Goal: Navigation & Orientation: Go to known website

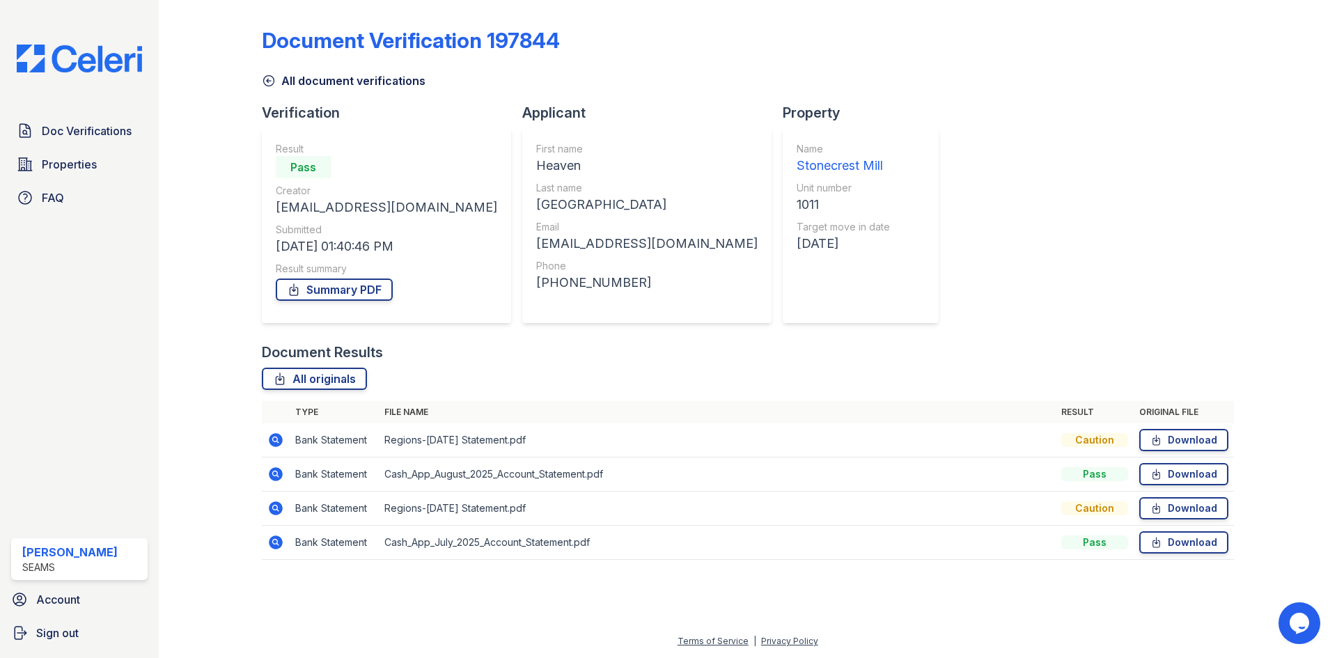
click at [332, 85] on link "All document verifications" at bounding box center [344, 80] width 164 height 17
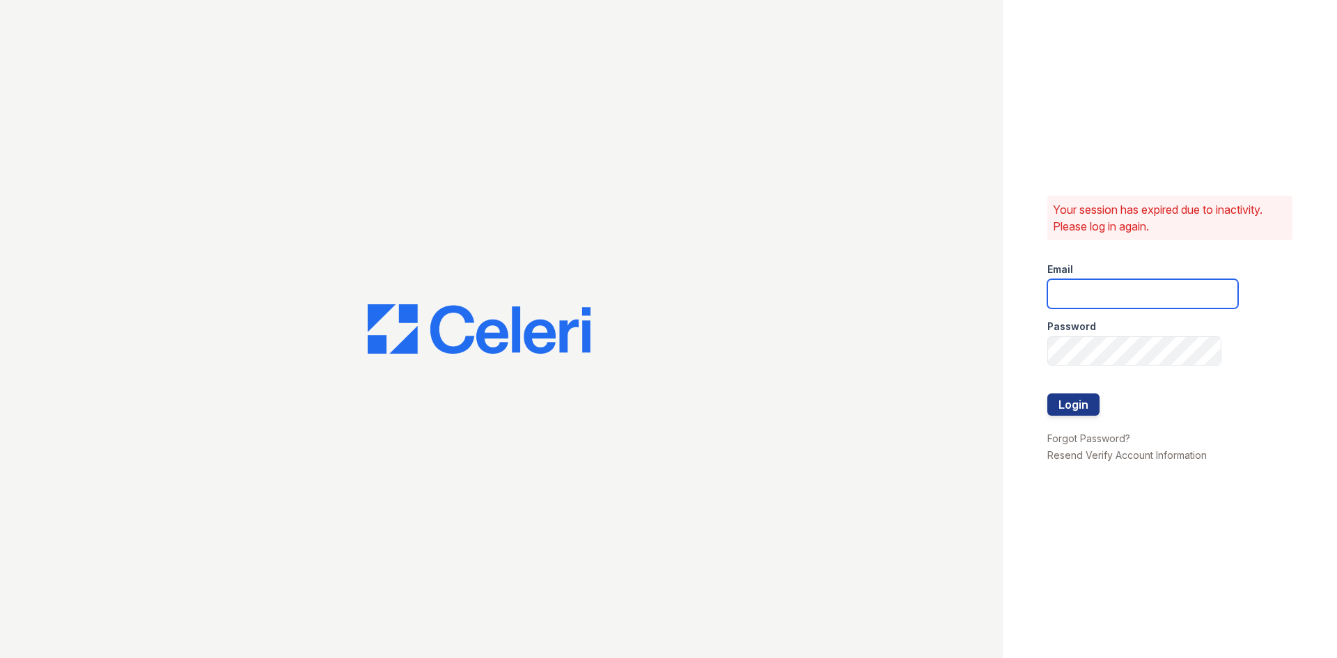
click at [1141, 295] on input "email" at bounding box center [1142, 293] width 191 height 29
type input "[EMAIL_ADDRESS]"
click at [1111, 366] on div at bounding box center [1142, 380] width 191 height 28
click at [1047, 394] on button "Login" at bounding box center [1073, 405] width 52 height 22
